Goal: Find specific page/section: Find specific page/section

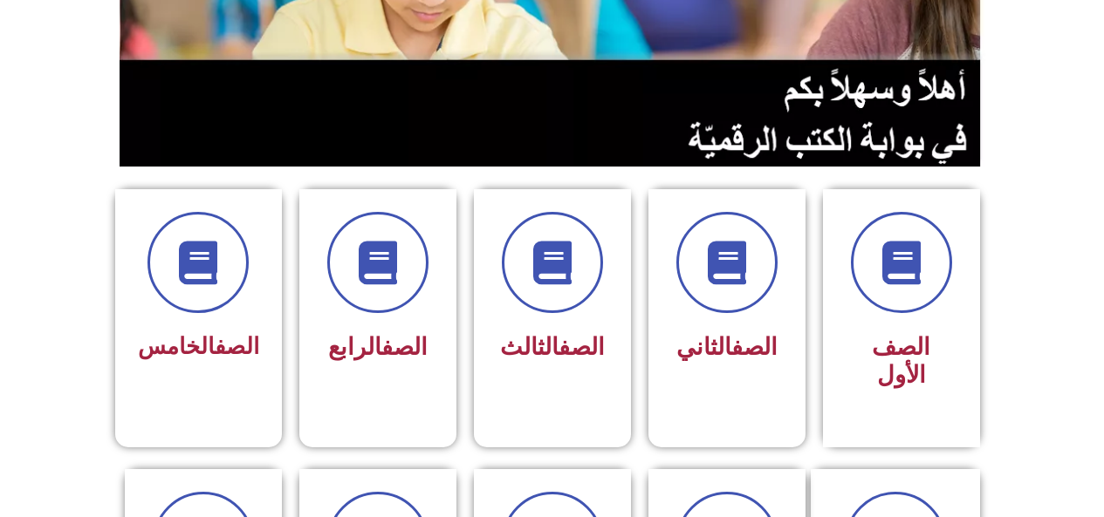
scroll to position [309, 0]
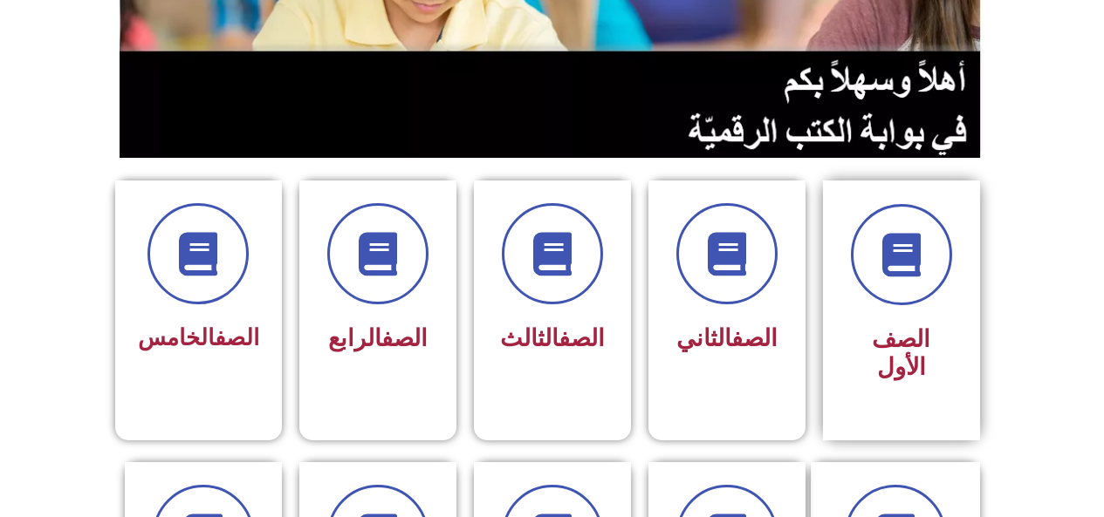
click at [878, 321] on div "الصف الأول" at bounding box center [901, 354] width 110 height 72
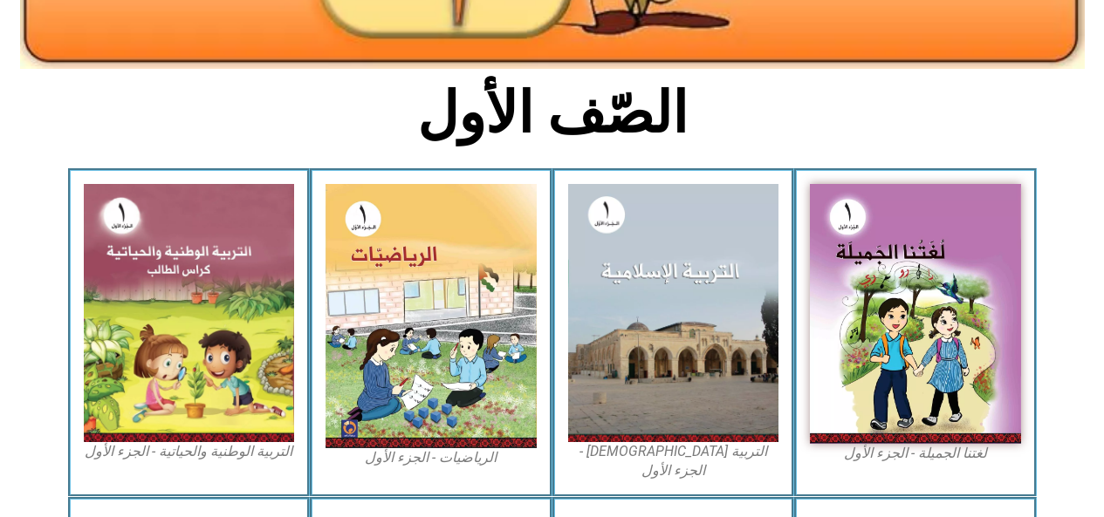
scroll to position [406, 0]
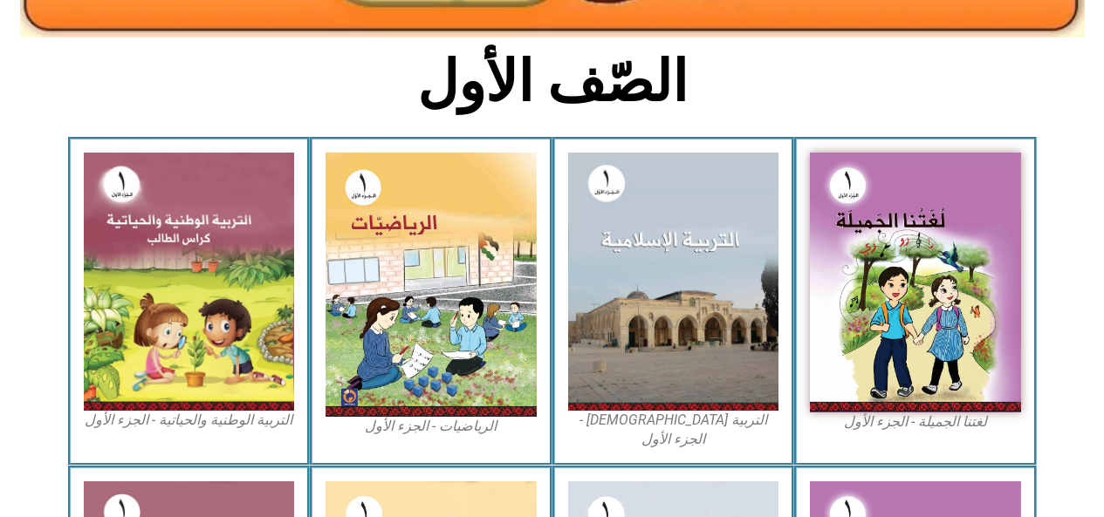
click at [907, 297] on img at bounding box center [915, 283] width 211 height 260
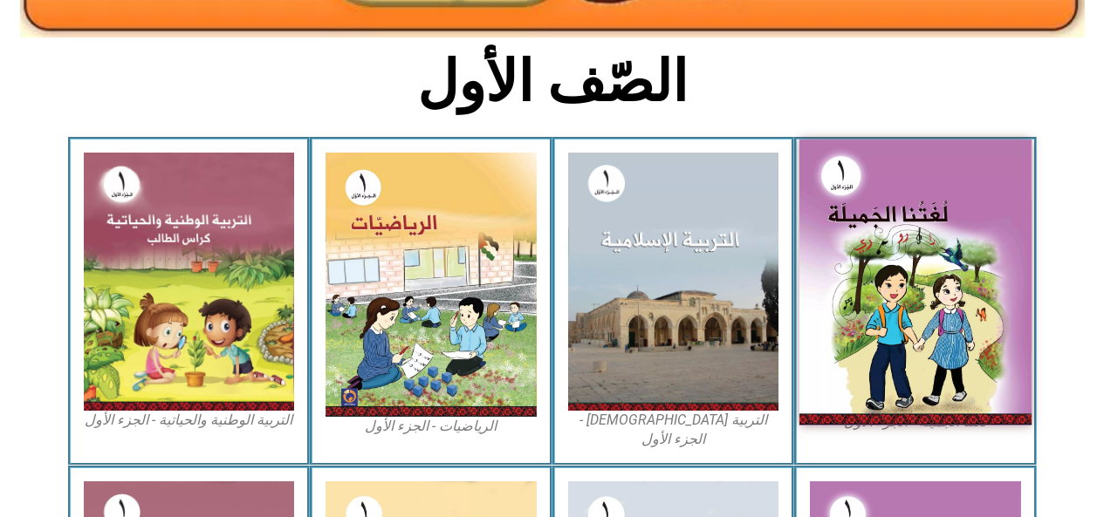
click at [916, 284] on img at bounding box center [915, 283] width 232 height 286
click at [898, 310] on img at bounding box center [915, 283] width 232 height 286
click at [910, 313] on img at bounding box center [915, 283] width 232 height 286
click at [867, 338] on img at bounding box center [915, 283] width 232 height 286
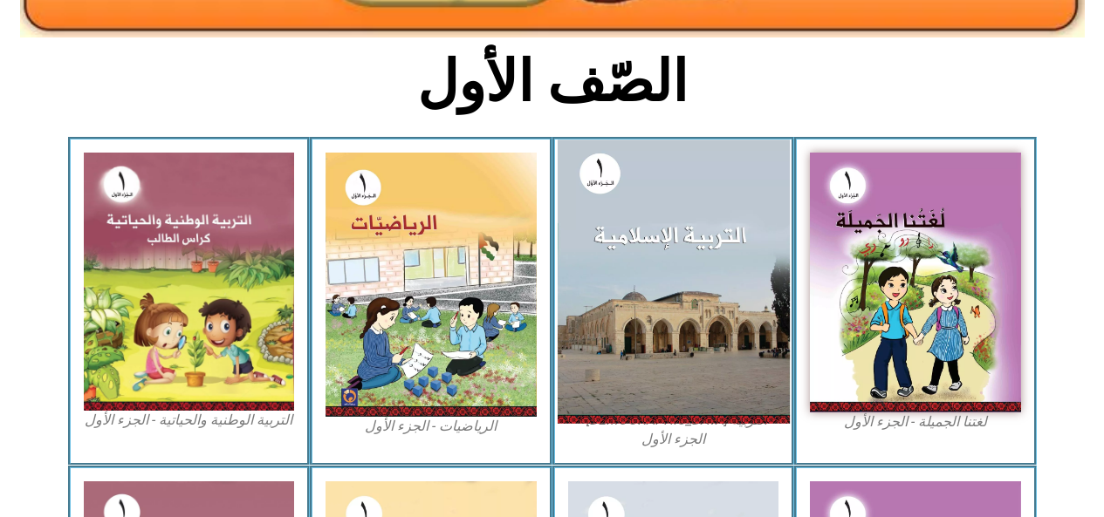
click at [859, 372] on img at bounding box center [915, 283] width 211 height 260
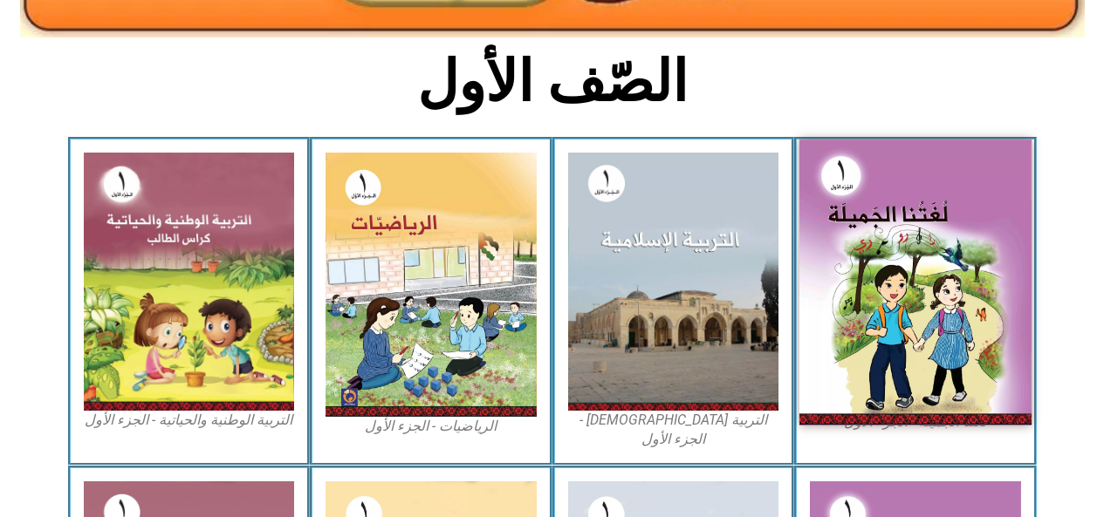
click at [893, 360] on img at bounding box center [915, 283] width 232 height 286
click at [892, 352] on img at bounding box center [915, 283] width 232 height 286
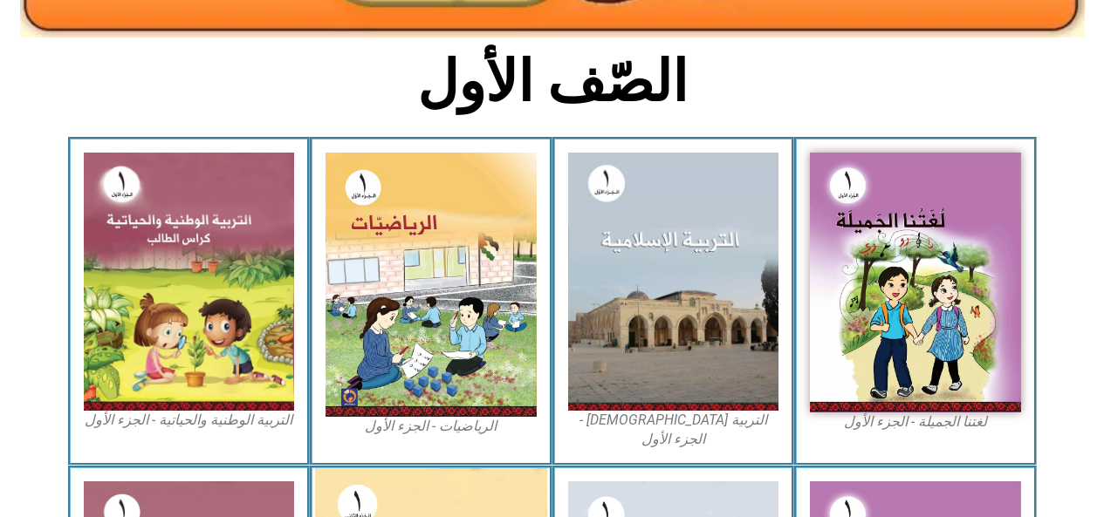
click at [878, 312] on img at bounding box center [915, 283] width 211 height 260
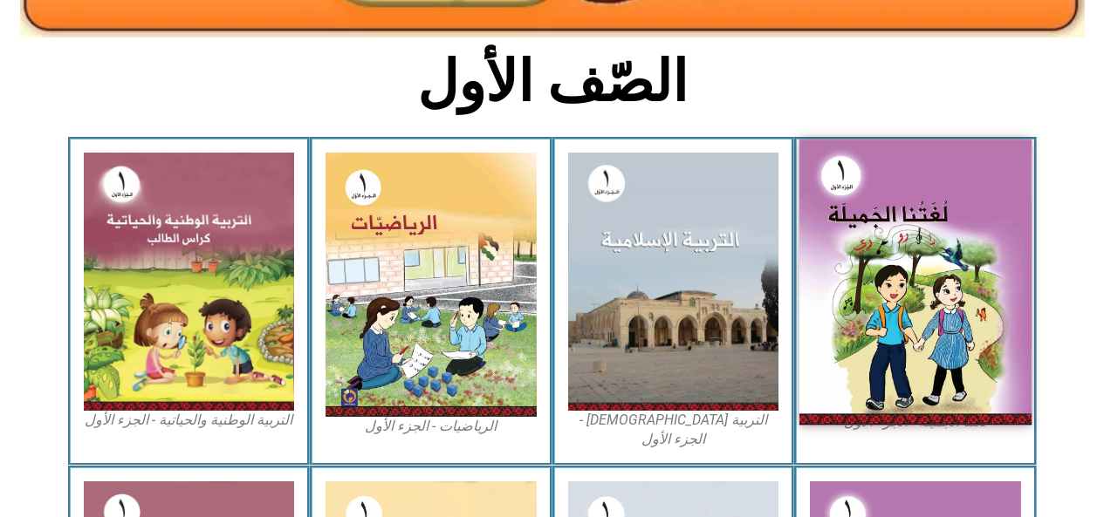
click at [916, 277] on img at bounding box center [915, 283] width 232 height 286
click at [874, 311] on img at bounding box center [915, 283] width 232 height 286
click at [851, 330] on img at bounding box center [915, 283] width 232 height 286
click at [836, 331] on img at bounding box center [915, 283] width 232 height 286
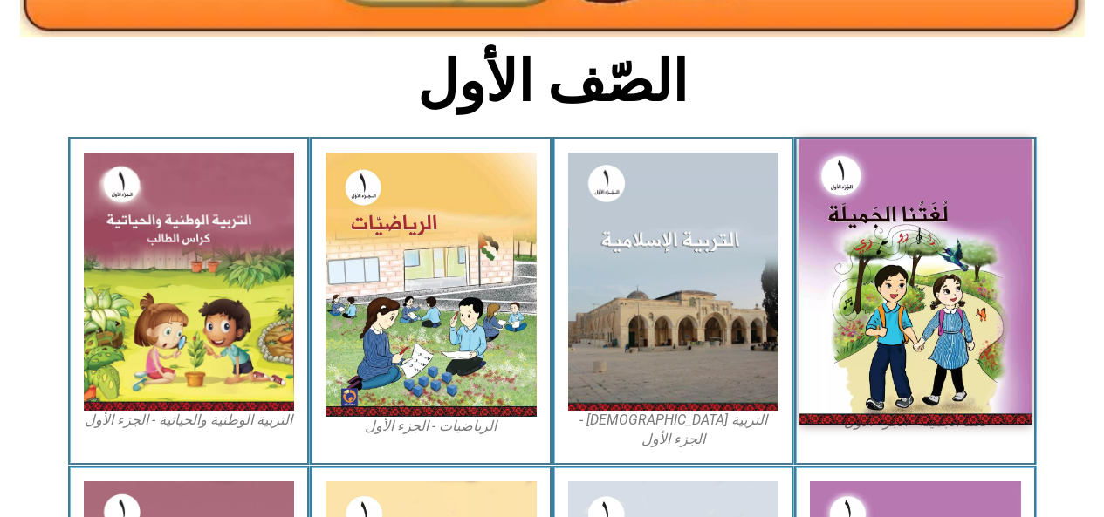
click at [833, 325] on img at bounding box center [915, 283] width 232 height 286
click at [835, 325] on img at bounding box center [915, 283] width 232 height 286
click at [847, 239] on img at bounding box center [915, 283] width 232 height 286
click at [894, 353] on img at bounding box center [915, 283] width 232 height 286
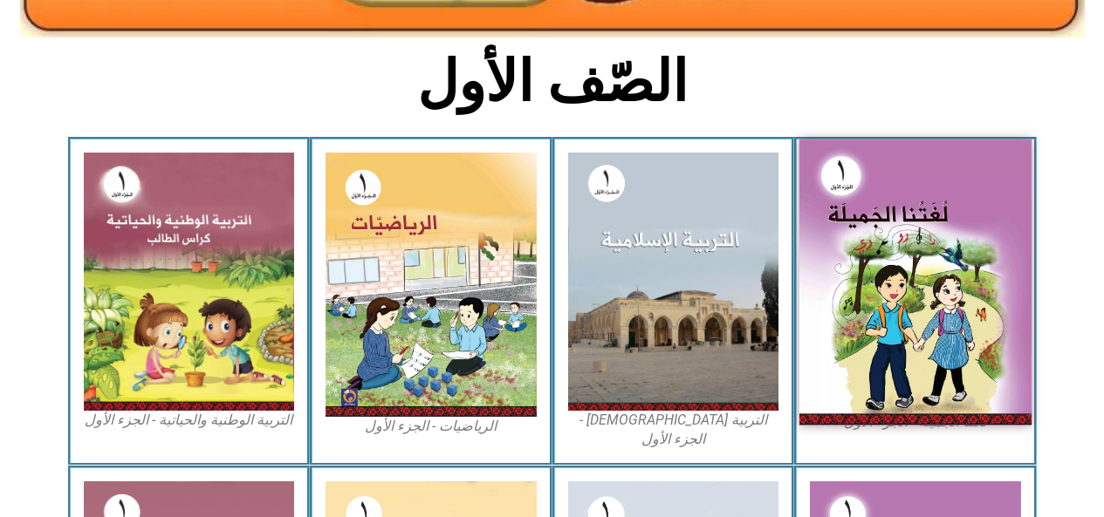
click at [900, 367] on img at bounding box center [915, 283] width 232 height 286
click at [900, 366] on img at bounding box center [915, 283] width 232 height 286
click at [897, 356] on img at bounding box center [915, 283] width 232 height 286
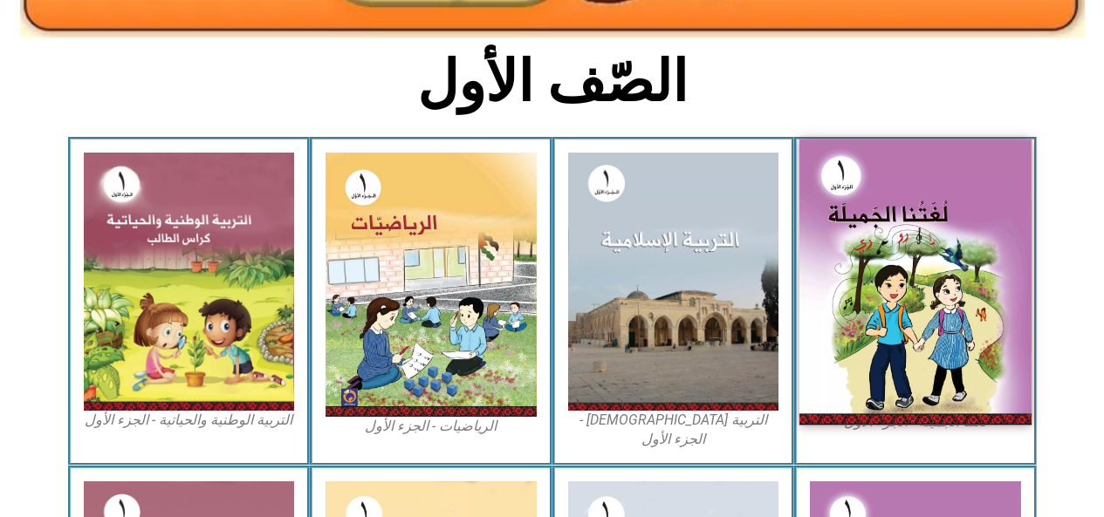
click at [897, 356] on img at bounding box center [915, 283] width 232 height 286
click at [894, 349] on img at bounding box center [915, 283] width 232 height 286
click at [894, 342] on img at bounding box center [915, 283] width 232 height 286
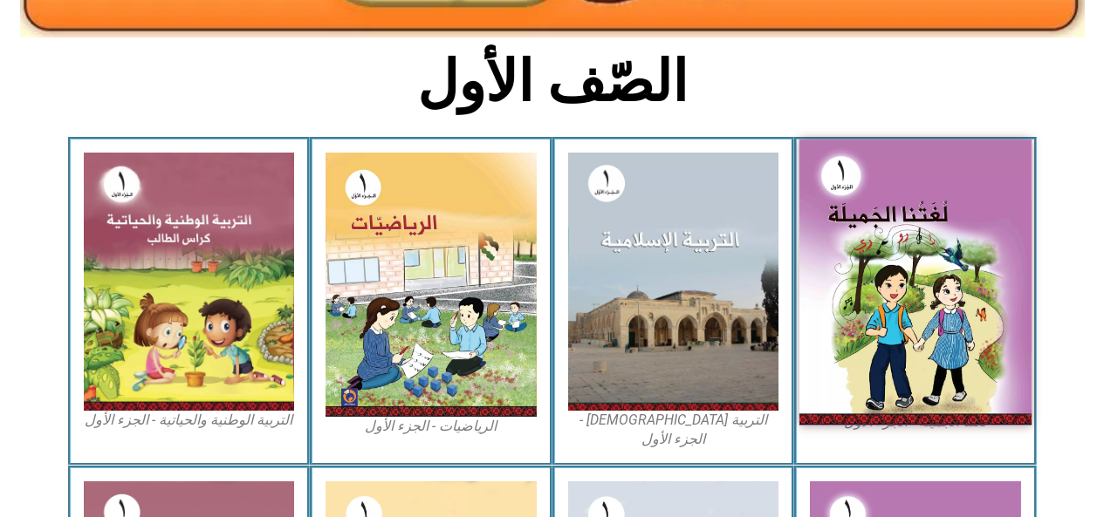
click at [899, 343] on img at bounding box center [915, 283] width 232 height 286
click at [896, 337] on img at bounding box center [915, 283] width 232 height 286
click at [904, 330] on img at bounding box center [915, 283] width 232 height 286
click at [905, 332] on img at bounding box center [915, 283] width 232 height 286
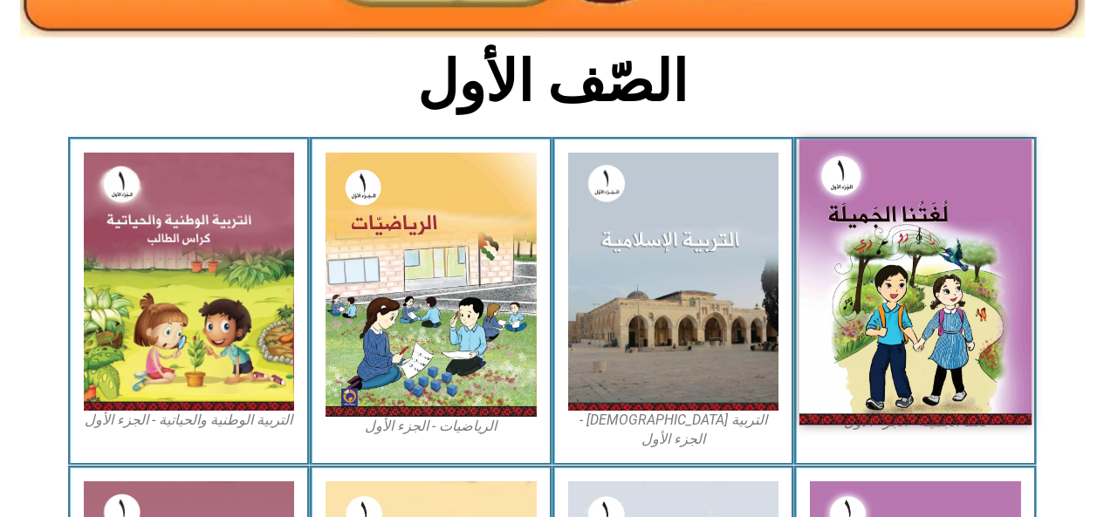
click at [905, 332] on img at bounding box center [915, 283] width 232 height 286
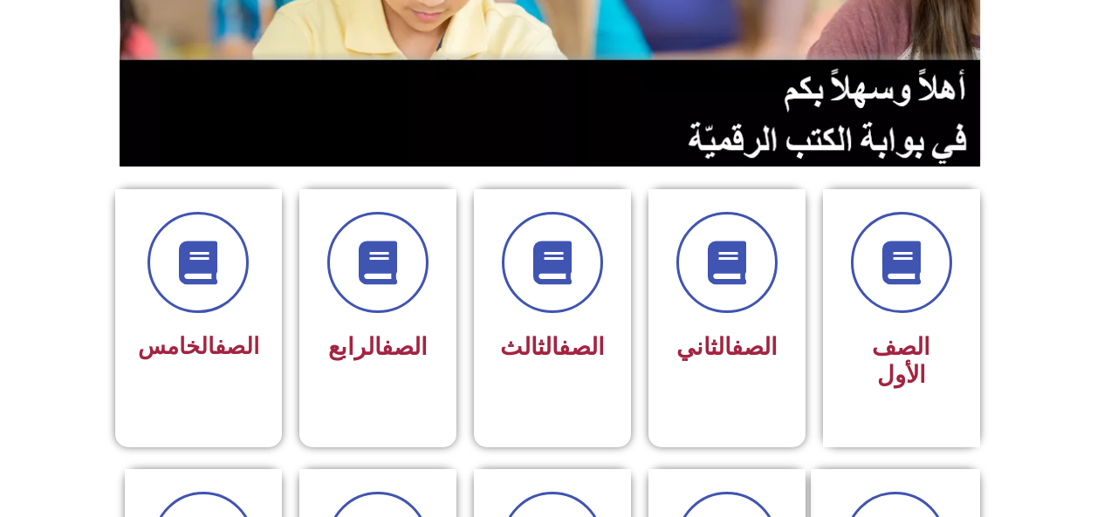
scroll to position [302, 0]
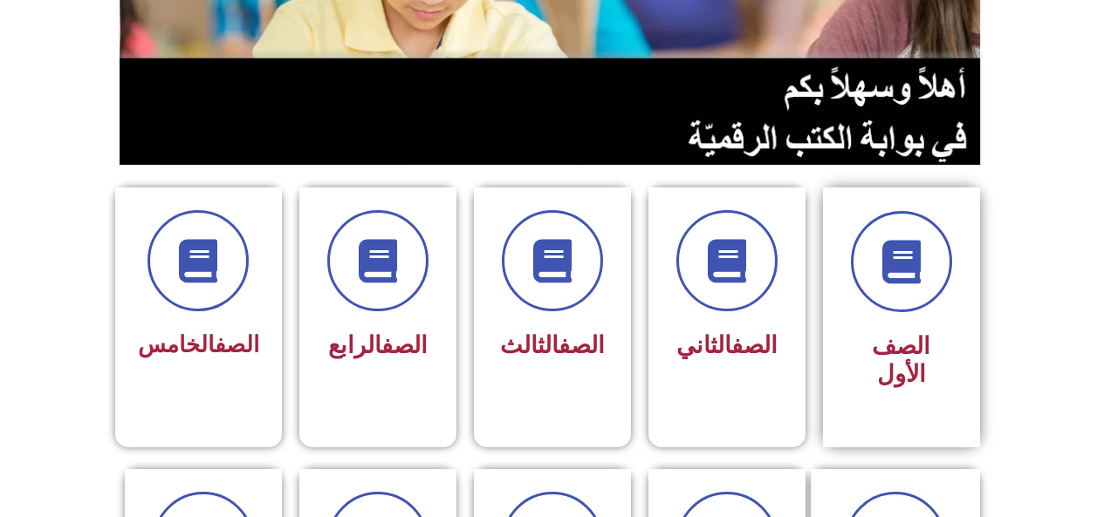
click at [903, 334] on span "الصف الأول" at bounding box center [901, 360] width 58 height 56
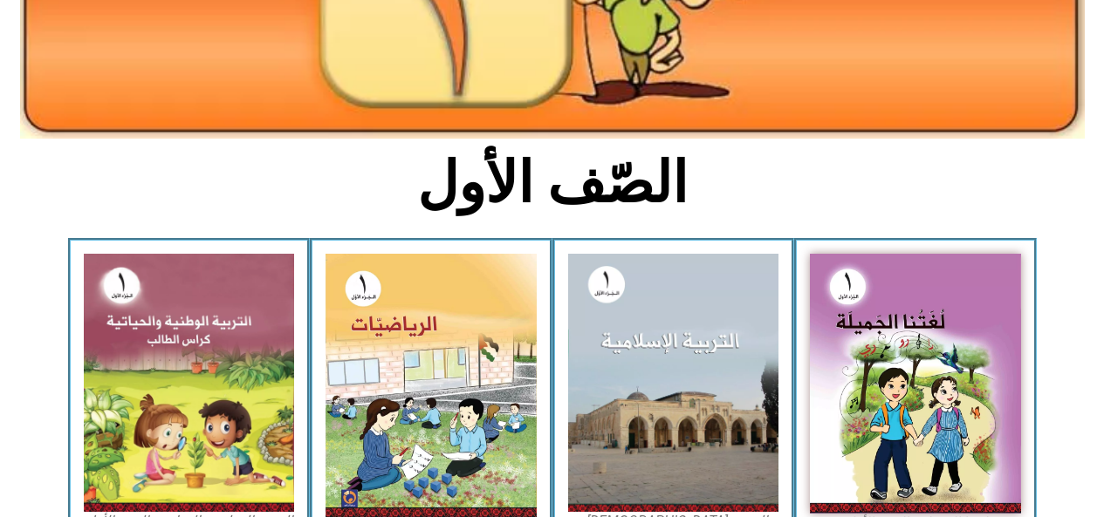
scroll to position [319, 0]
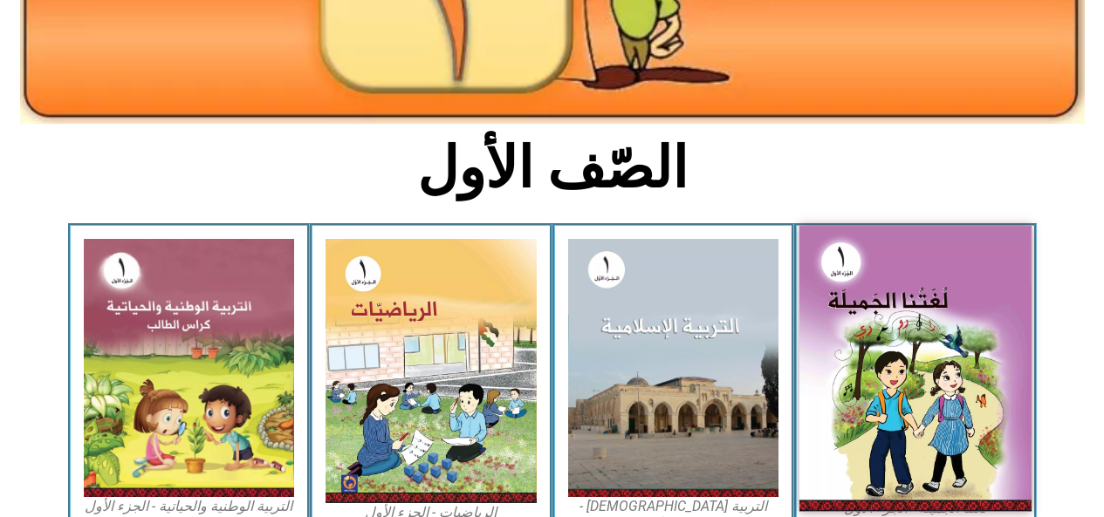
click at [872, 401] on img at bounding box center [915, 369] width 232 height 286
click at [892, 391] on img at bounding box center [915, 369] width 232 height 286
click at [895, 378] on img at bounding box center [915, 369] width 232 height 286
click at [902, 380] on img at bounding box center [915, 369] width 232 height 286
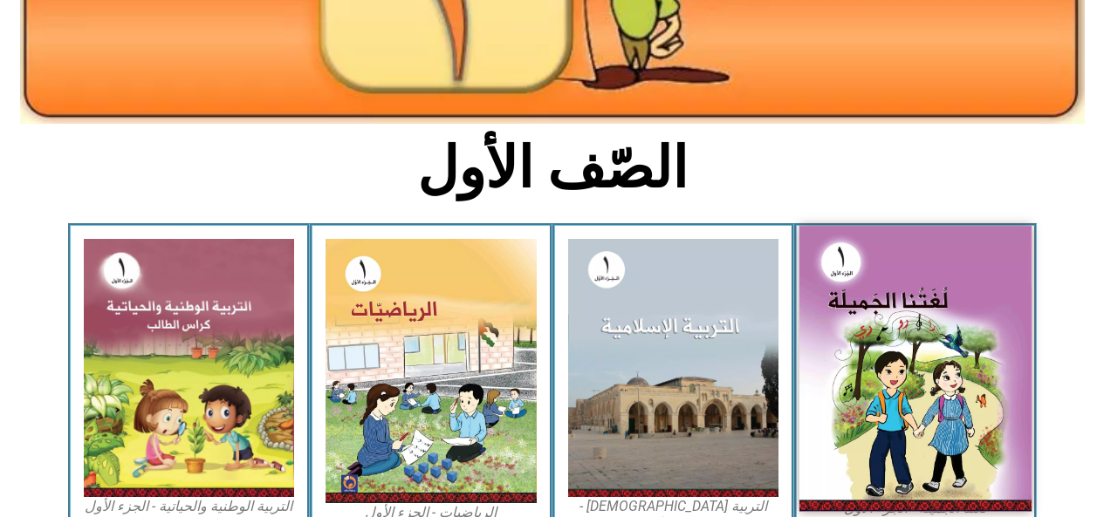
click at [890, 390] on img at bounding box center [915, 369] width 232 height 286
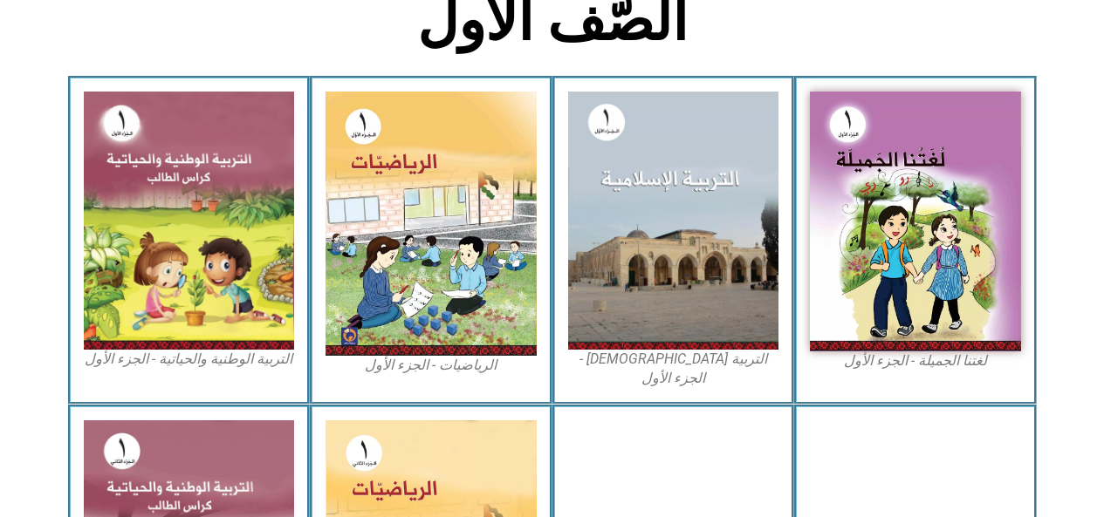
scroll to position [470, 0]
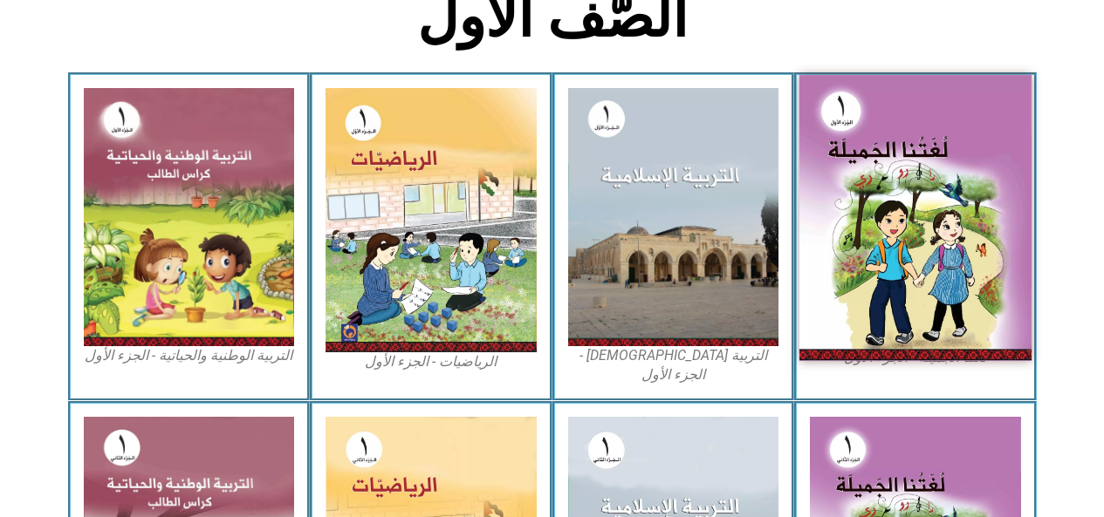
click at [931, 245] on img at bounding box center [915, 218] width 232 height 286
click at [932, 278] on img at bounding box center [915, 218] width 232 height 286
click at [930, 283] on img at bounding box center [915, 218] width 232 height 286
click at [910, 288] on img at bounding box center [915, 218] width 232 height 286
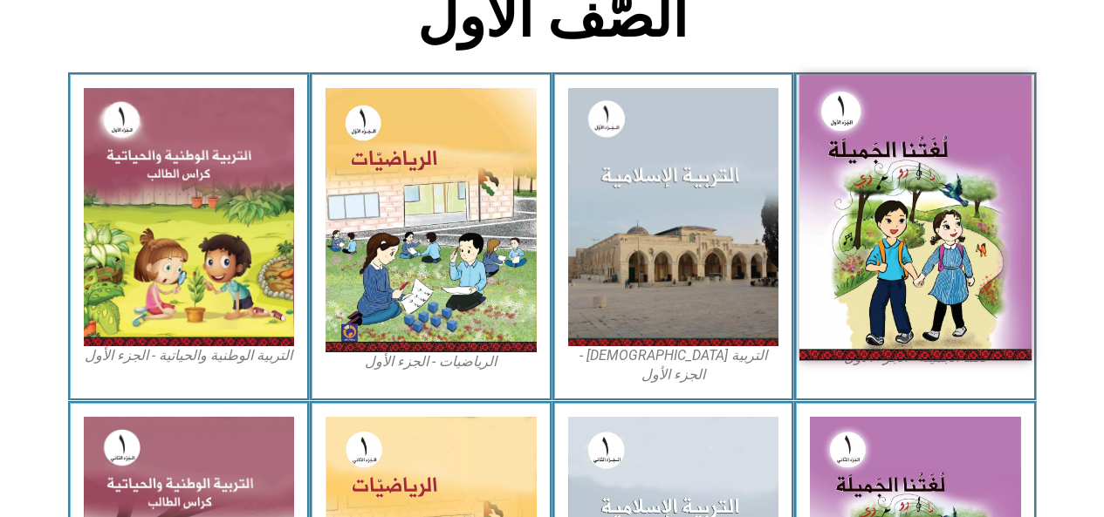
click at [908, 285] on img at bounding box center [915, 218] width 232 height 286
click at [909, 288] on img at bounding box center [915, 218] width 232 height 286
click at [906, 285] on img at bounding box center [915, 218] width 232 height 286
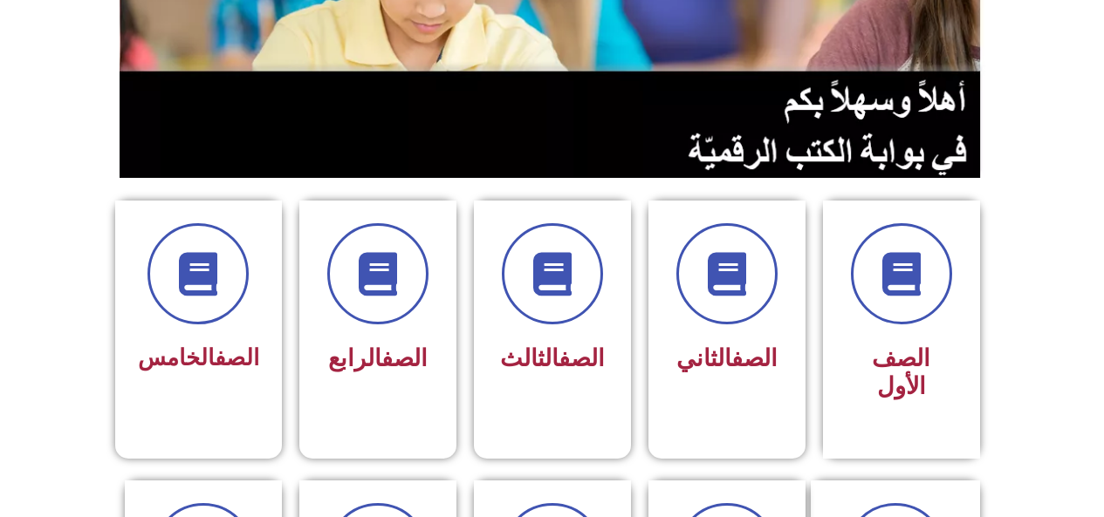
scroll to position [290, 0]
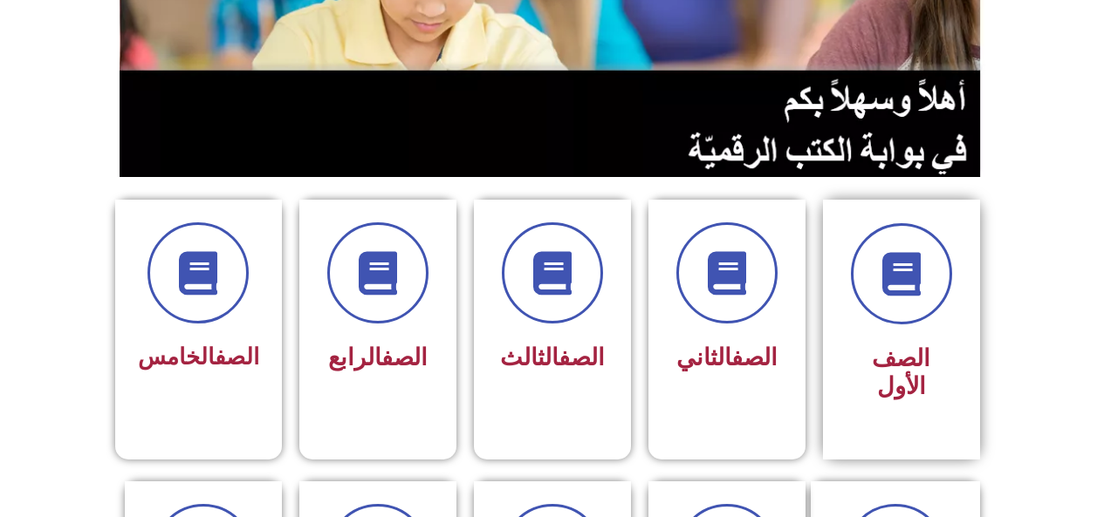
click at [864, 377] on div "الصف الأول" at bounding box center [901, 374] width 110 height 72
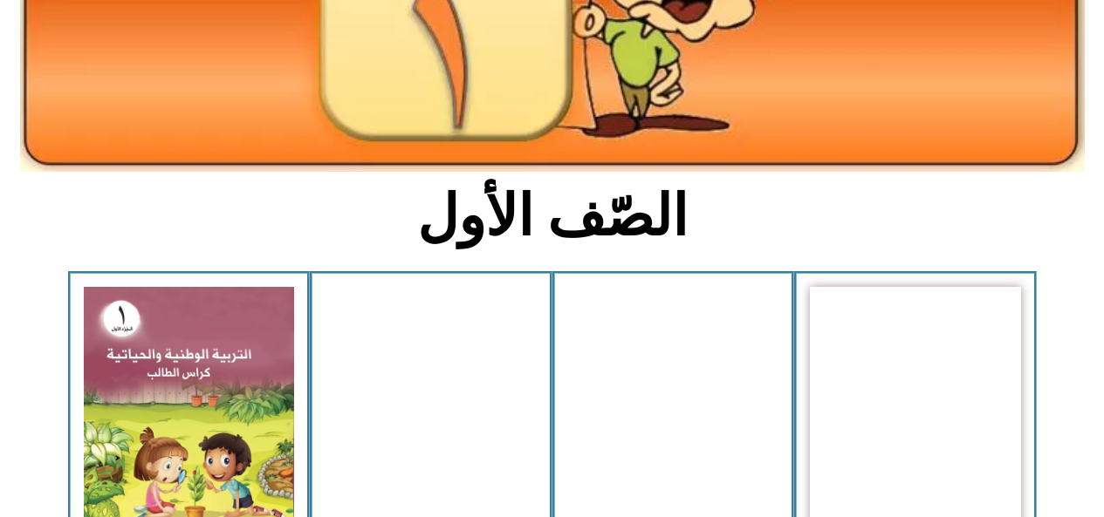
scroll to position [275, 0]
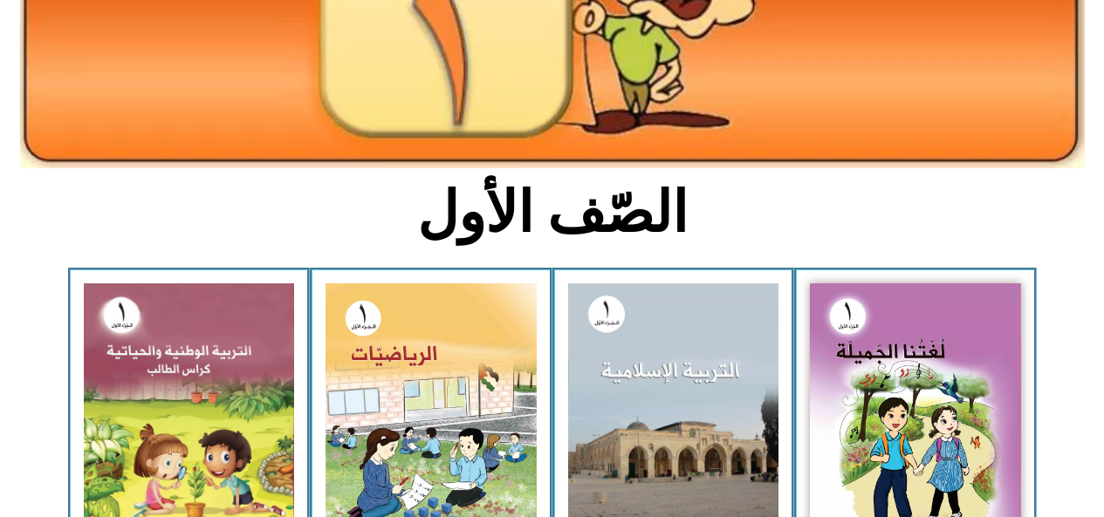
click at [691, 365] on img at bounding box center [673, 413] width 211 height 258
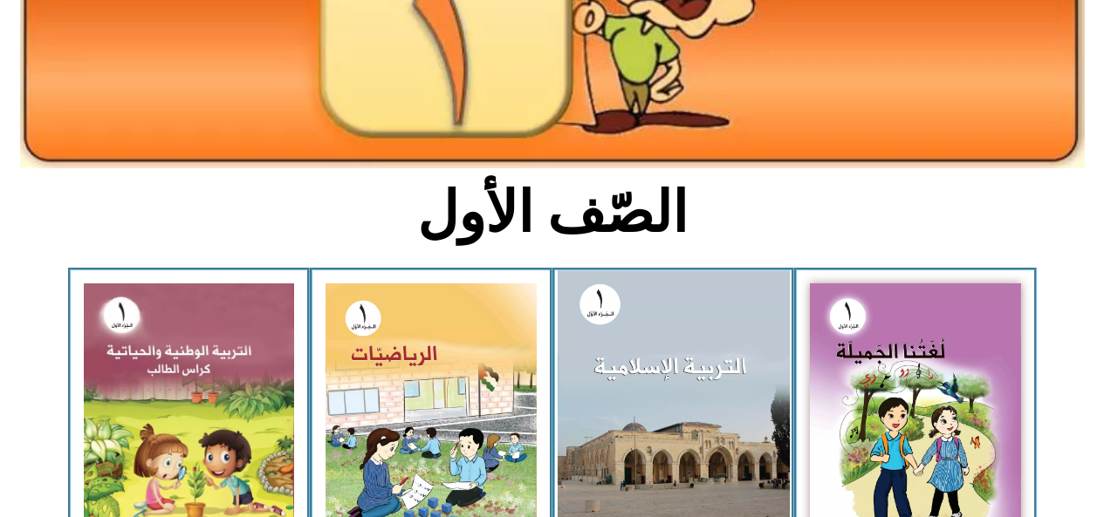
click at [668, 361] on img at bounding box center [673, 412] width 232 height 284
click at [657, 362] on img at bounding box center [673, 412] width 232 height 284
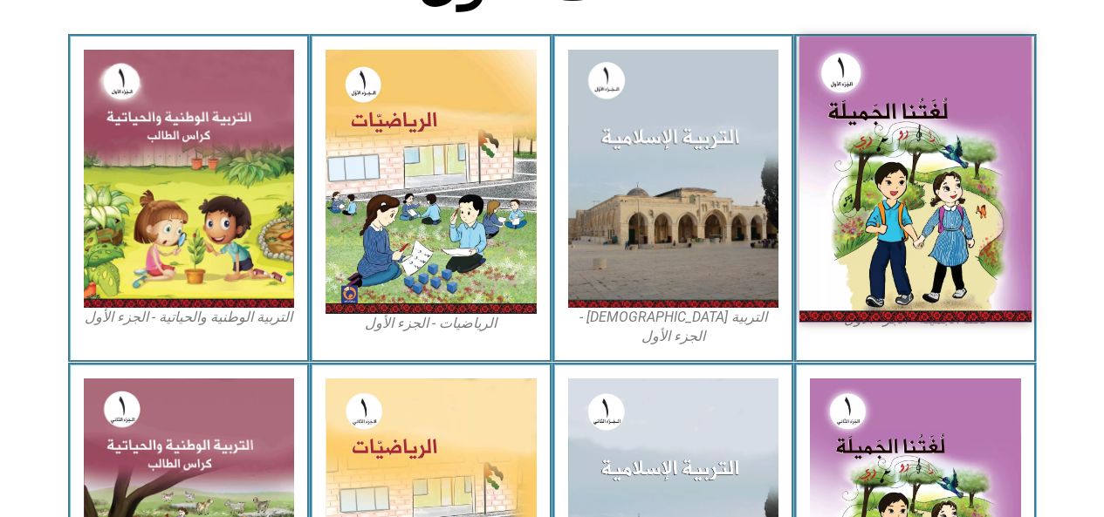
scroll to position [508, 0]
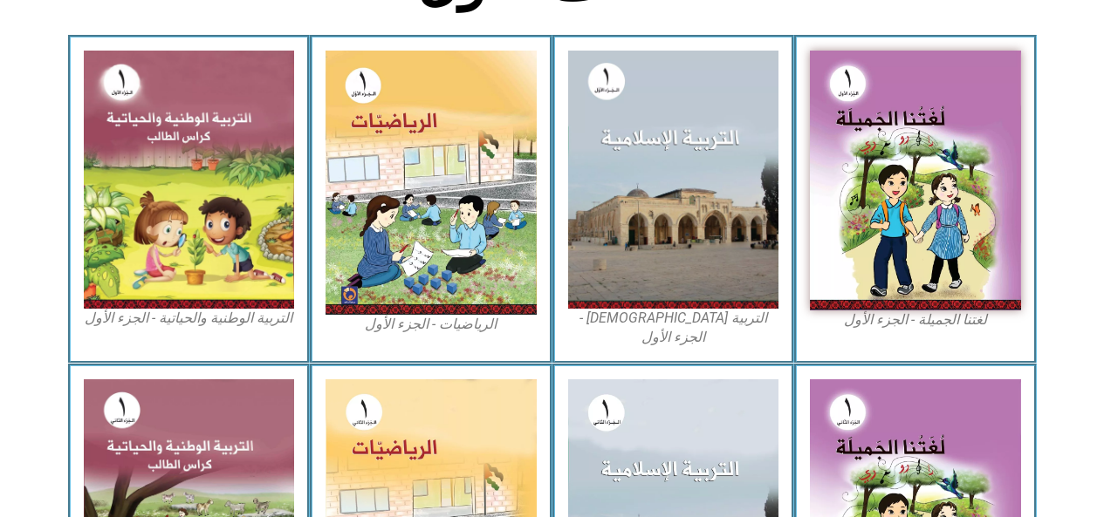
click at [945, 328] on figcaption "لغتنا الجميلة - الجزء الأول​" at bounding box center [915, 320] width 211 height 19
click at [939, 330] on figcaption "لغتنا الجميلة - الجزء الأول​" at bounding box center [915, 320] width 211 height 19
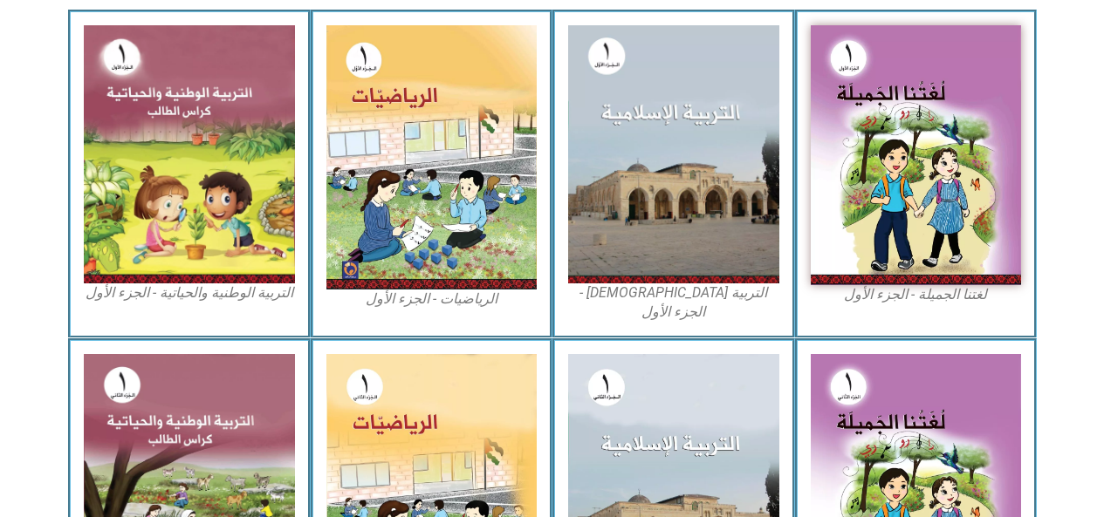
scroll to position [534, 0]
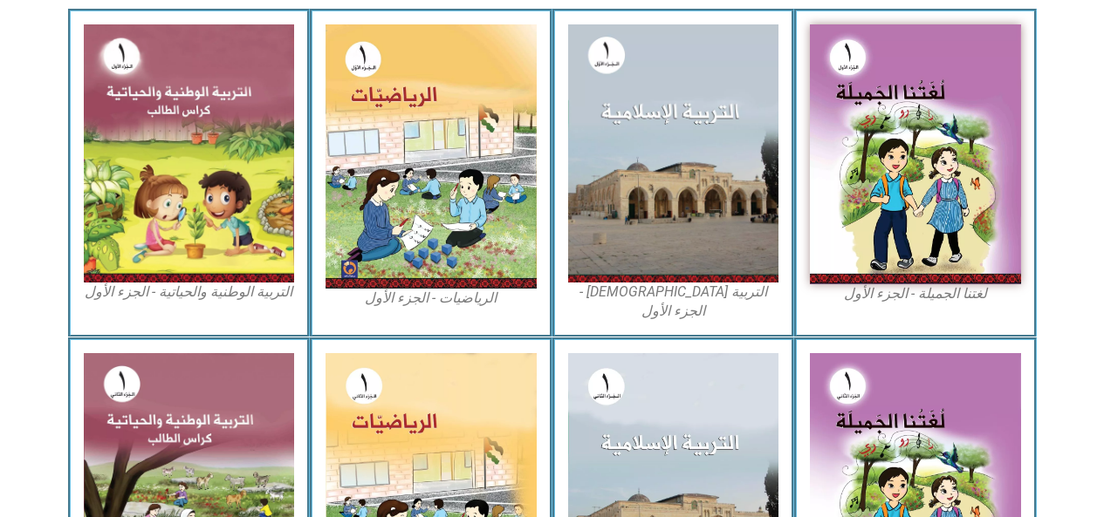
click at [856, 264] on img at bounding box center [915, 154] width 211 height 260
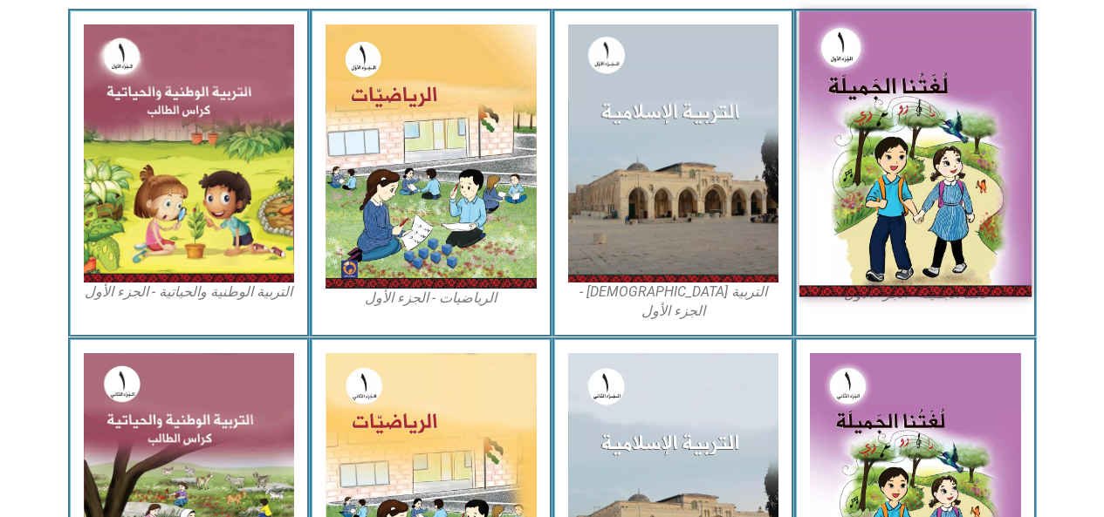
click at [856, 264] on img at bounding box center [915, 154] width 232 height 286
click at [870, 297] on img at bounding box center [915, 154] width 232 height 286
click at [872, 297] on img at bounding box center [915, 154] width 232 height 286
click at [866, 270] on img at bounding box center [915, 154] width 232 height 286
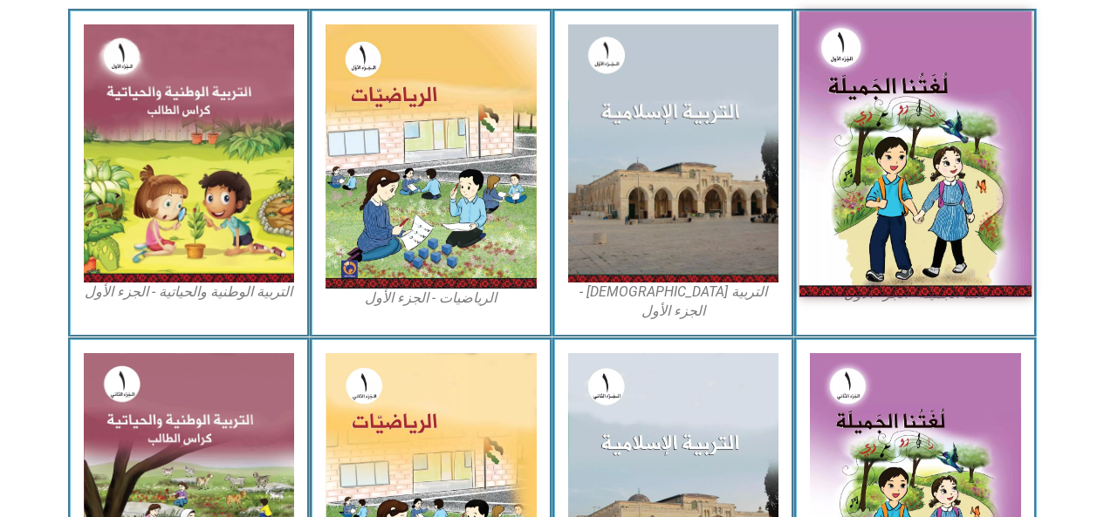
click at [860, 263] on img at bounding box center [915, 154] width 232 height 286
click at [859, 260] on img at bounding box center [915, 154] width 232 height 286
click at [862, 261] on img at bounding box center [915, 154] width 232 height 286
click at [869, 261] on img at bounding box center [915, 154] width 232 height 286
click at [887, 258] on img at bounding box center [915, 154] width 232 height 286
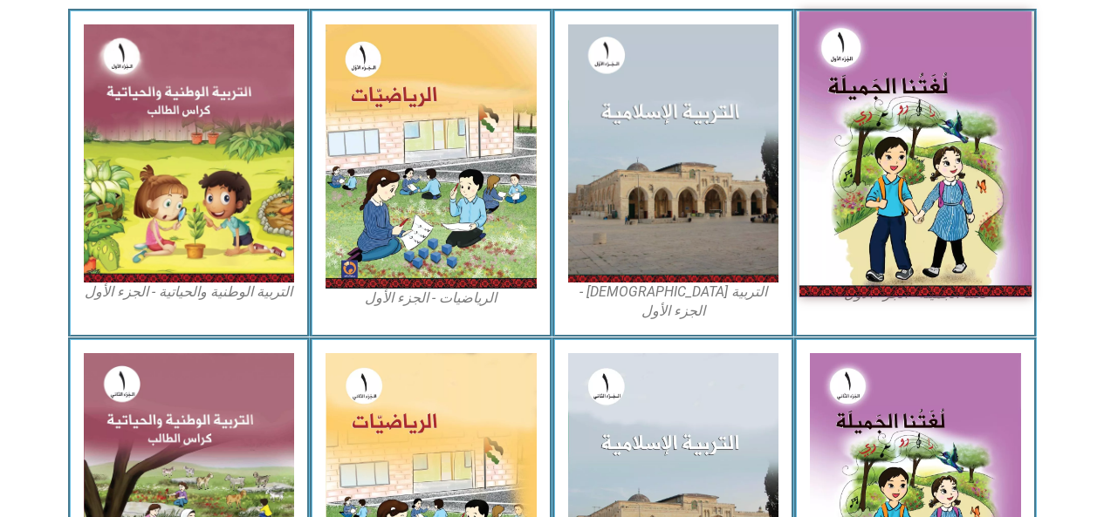
click at [893, 255] on img at bounding box center [915, 154] width 232 height 286
click at [494, 229] on img at bounding box center [430, 156] width 211 height 264
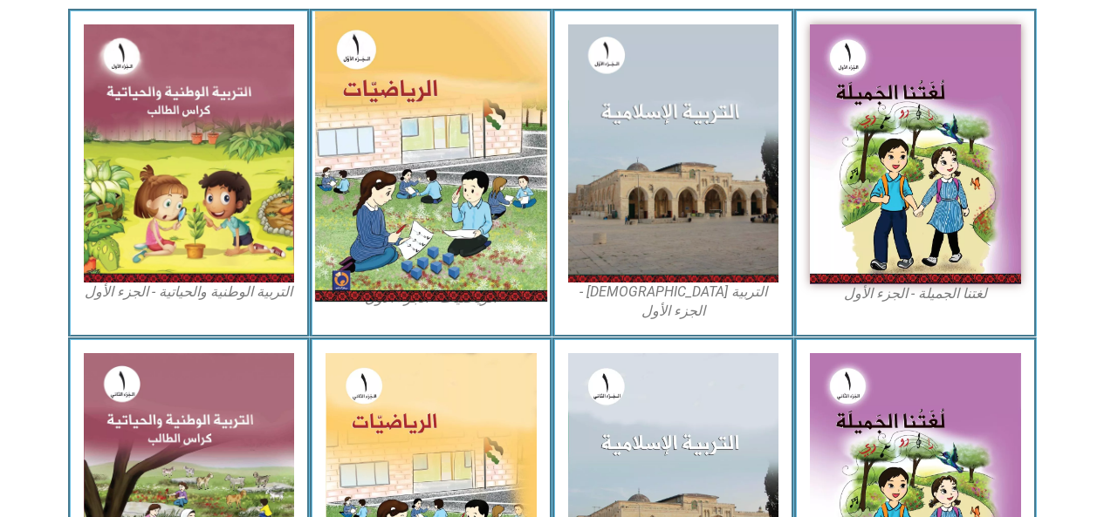
click at [484, 223] on img at bounding box center [431, 156] width 232 height 291
click at [486, 217] on img at bounding box center [431, 156] width 232 height 291
